Goal: Information Seeking & Learning: Understand process/instructions

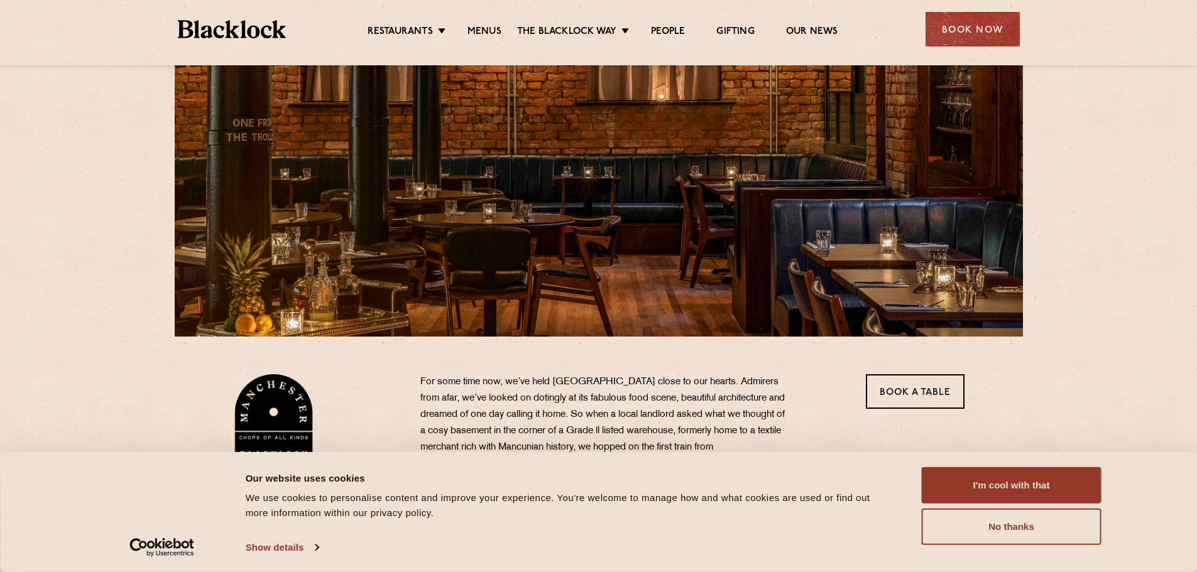
scroll to position [126, 0]
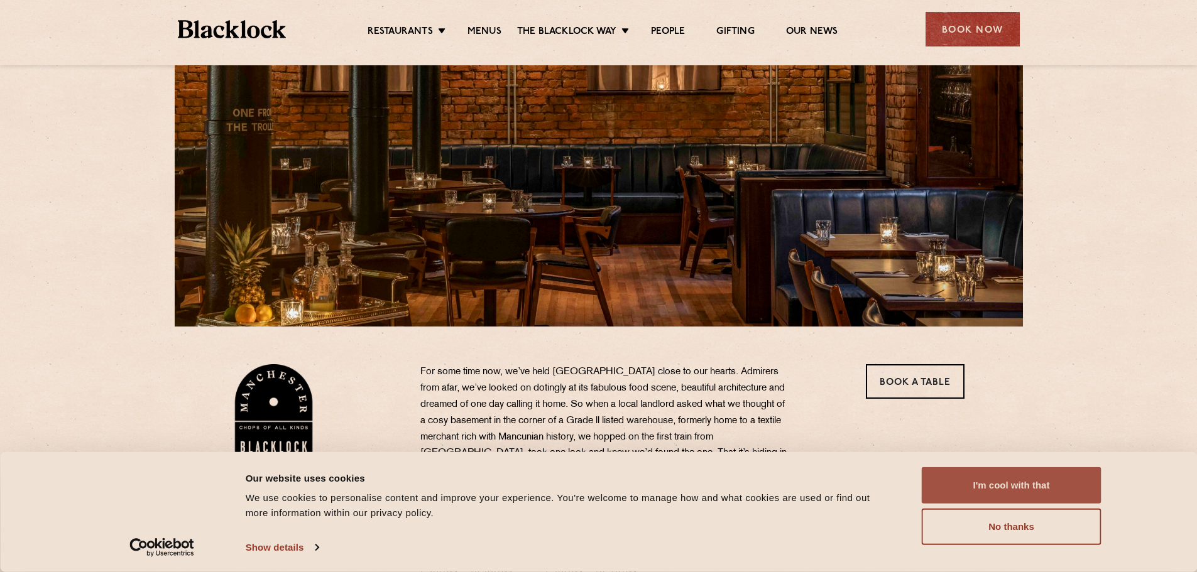
click at [1034, 492] on button "I'm cool with that" at bounding box center [1012, 486] width 180 height 36
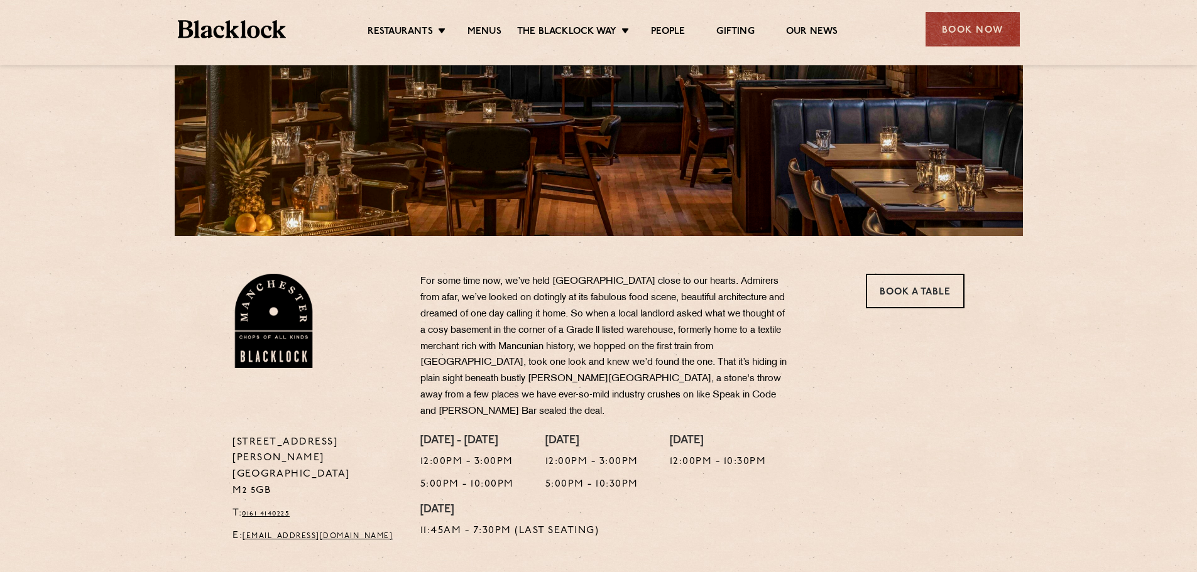
scroll to position [189, 0]
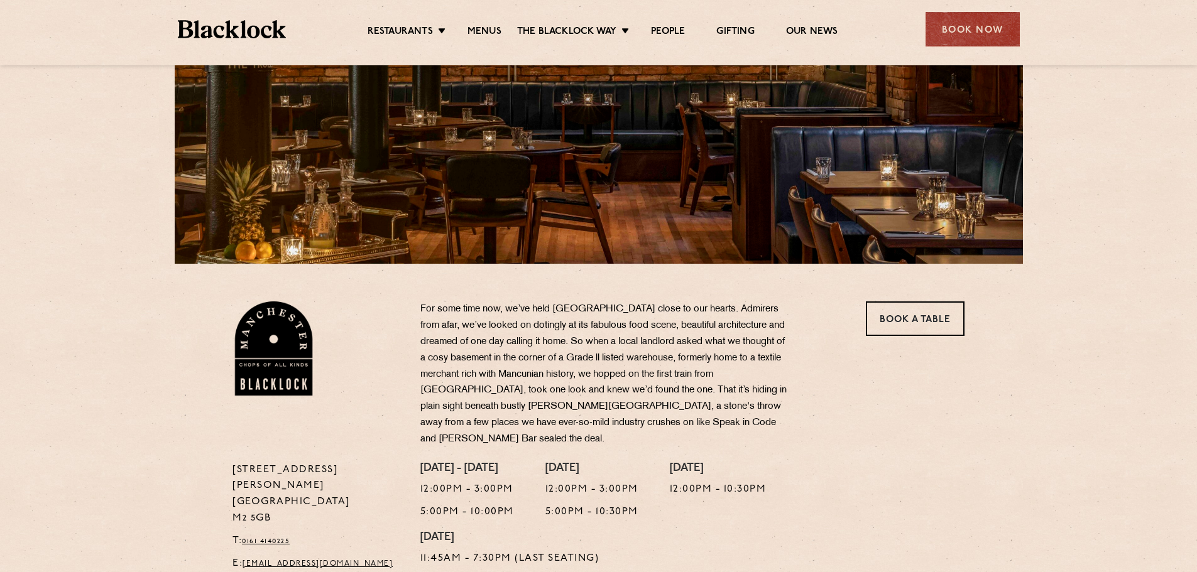
click at [471, 25] on ul "Restaurants Soho City Shoreditch Covent Garden Canary Wharf Manchester Birmingh…" at bounding box center [602, 29] width 633 height 20
click at [479, 30] on link "Menus" at bounding box center [485, 33] width 34 height 14
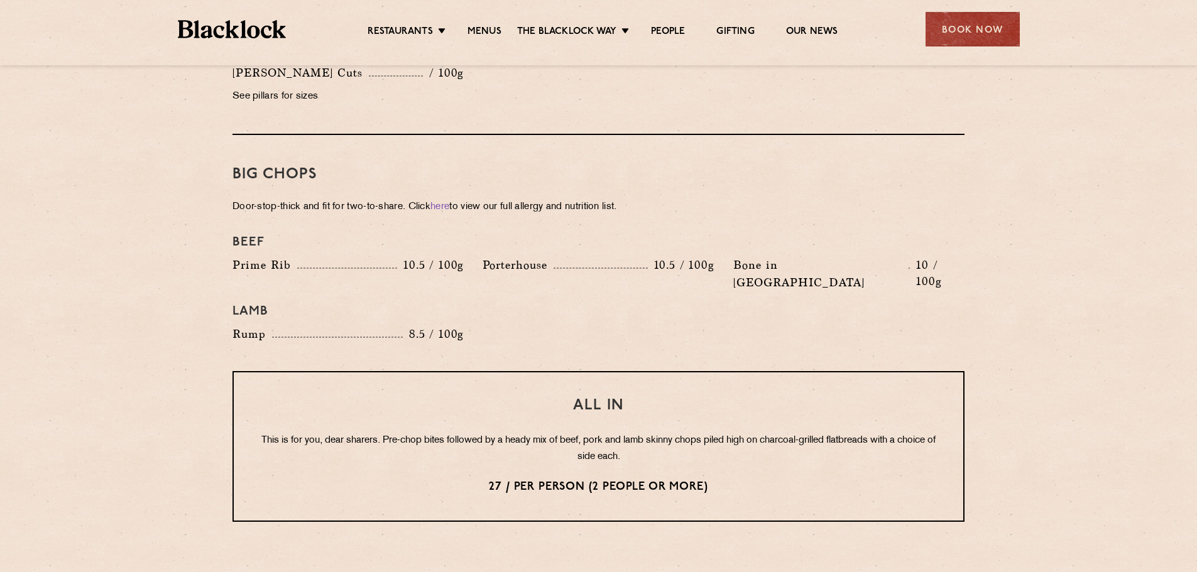
scroll to position [1320, 0]
